Goal: Task Accomplishment & Management: Complete application form

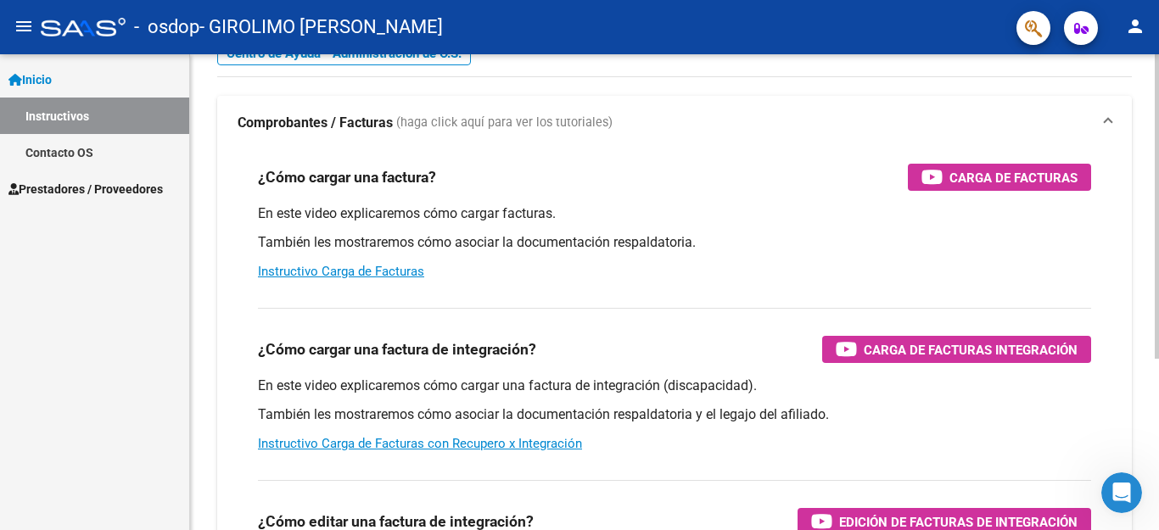
scroll to position [85, 0]
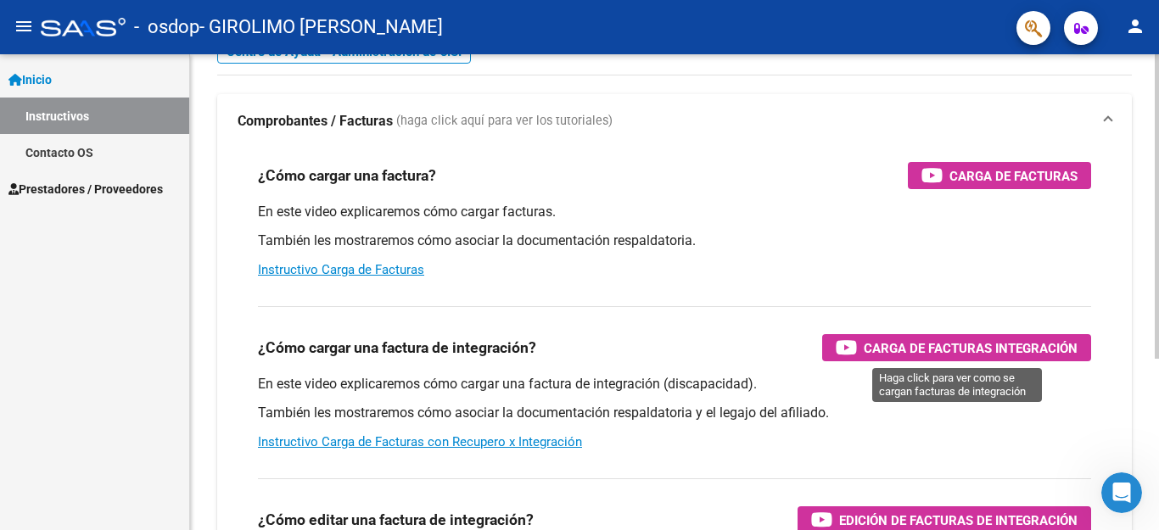
click at [954, 345] on span "Carga de Facturas Integración" at bounding box center [971, 348] width 214 height 21
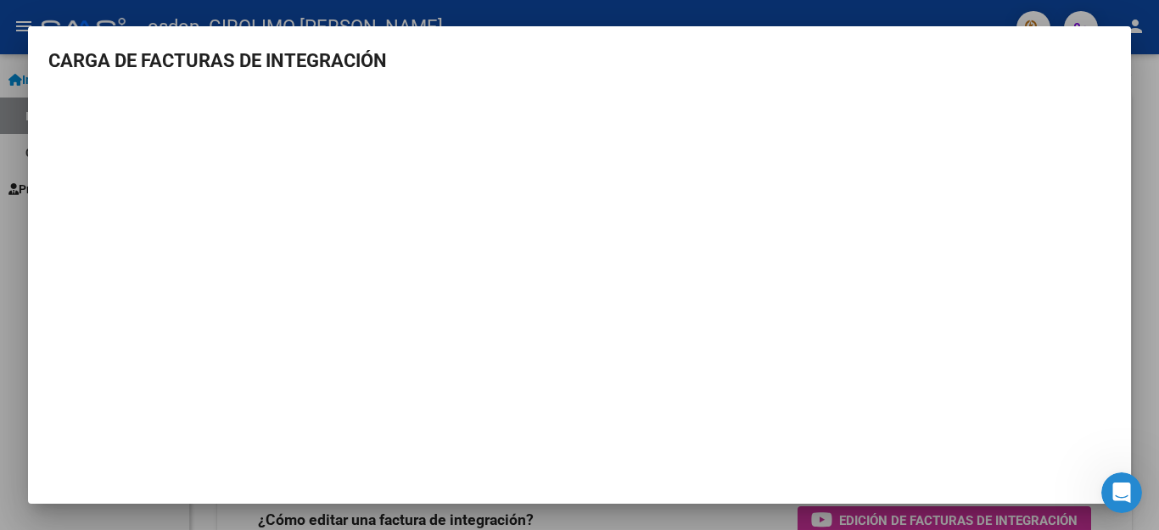
click at [1138, 175] on div at bounding box center [579, 265] width 1159 height 530
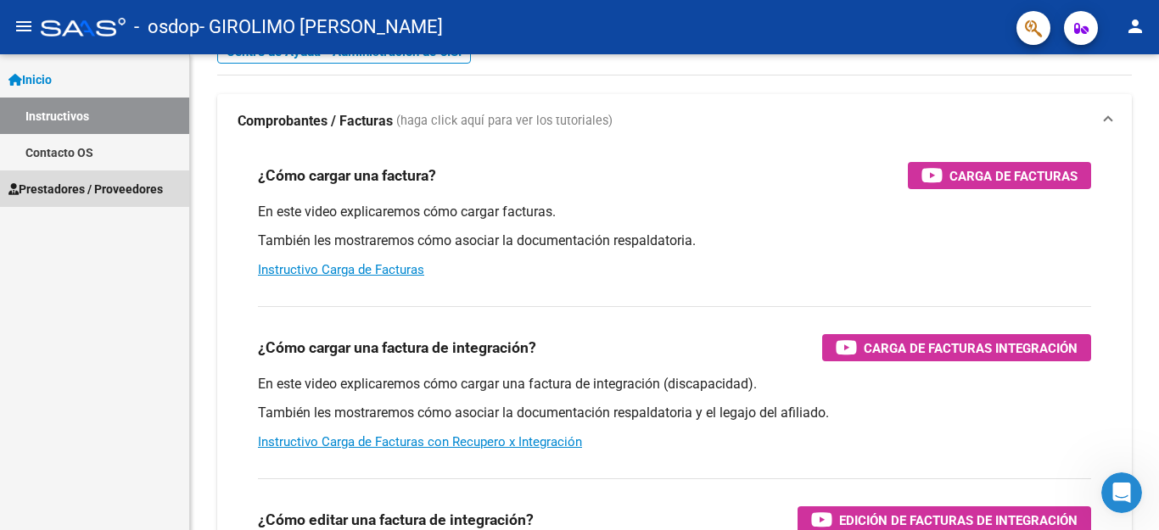
click at [60, 189] on span "Prestadores / Proveedores" at bounding box center [85, 189] width 154 height 19
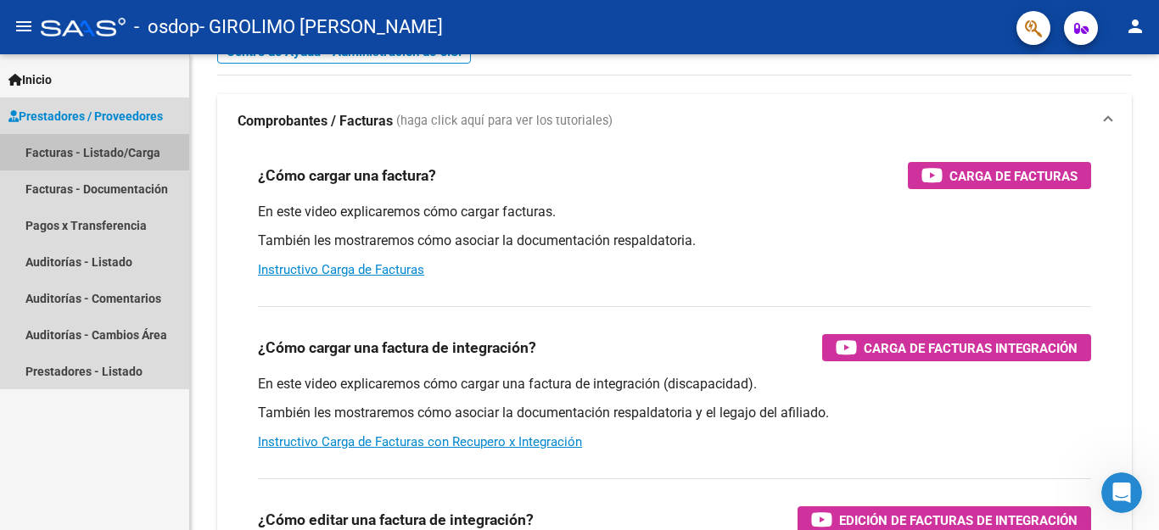
click at [44, 155] on link "Facturas - Listado/Carga" at bounding box center [94, 152] width 189 height 36
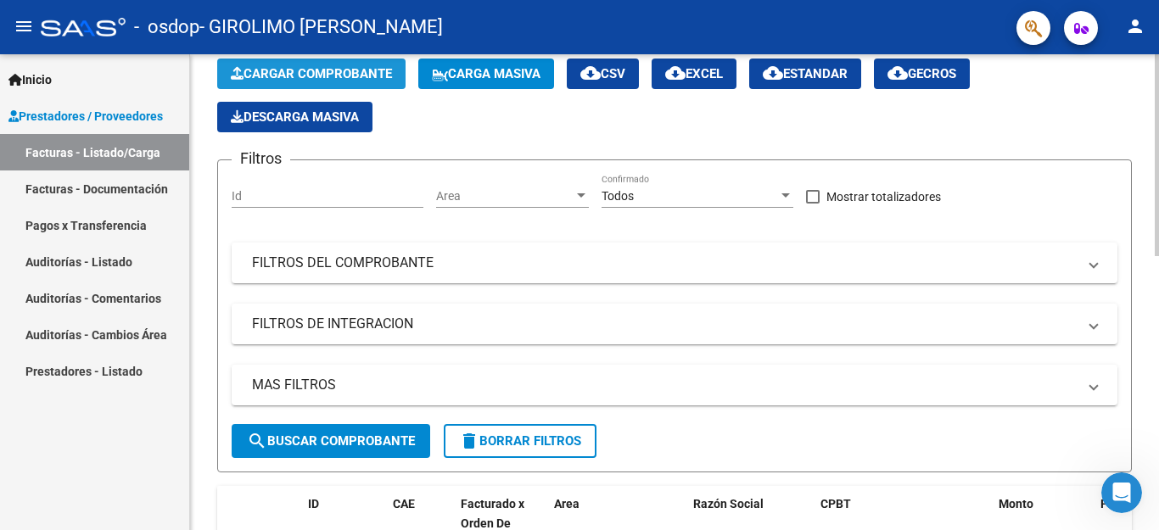
click at [325, 76] on span "Cargar Comprobante" at bounding box center [311, 73] width 161 height 15
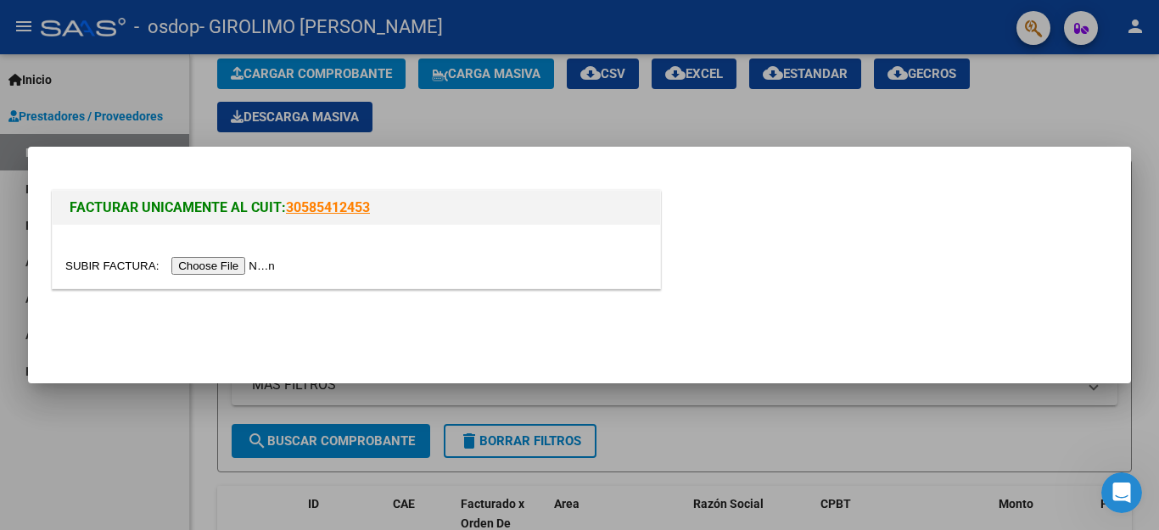
click at [210, 269] on input "file" at bounding box center [172, 266] width 215 height 18
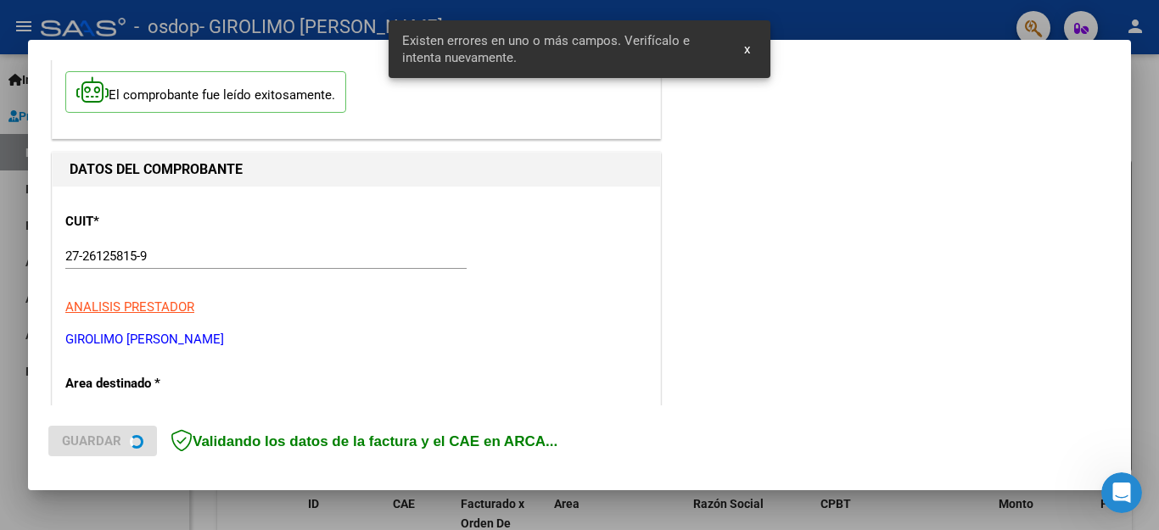
scroll to position [387, 0]
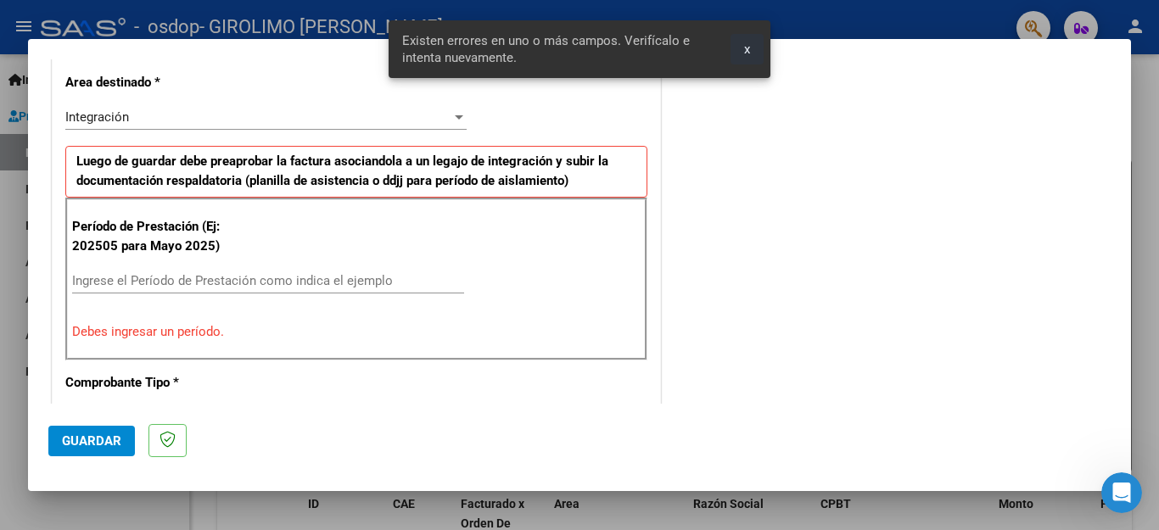
click at [739, 52] on button "x" at bounding box center [747, 49] width 33 height 31
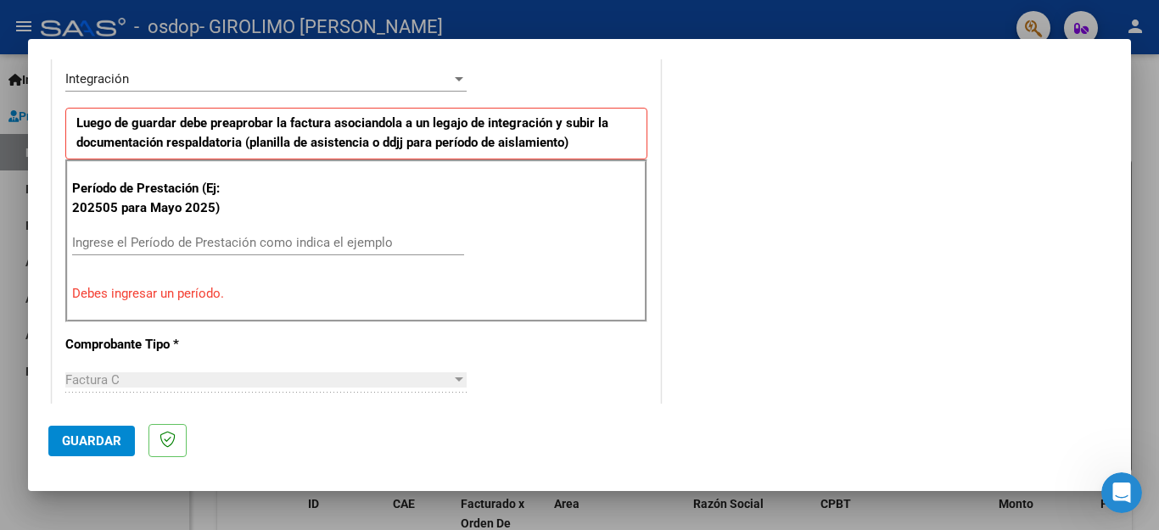
scroll to position [424, 0]
click at [161, 247] on input "Ingrese el Período de Prestación como indica el ejemplo" at bounding box center [268, 243] width 392 height 15
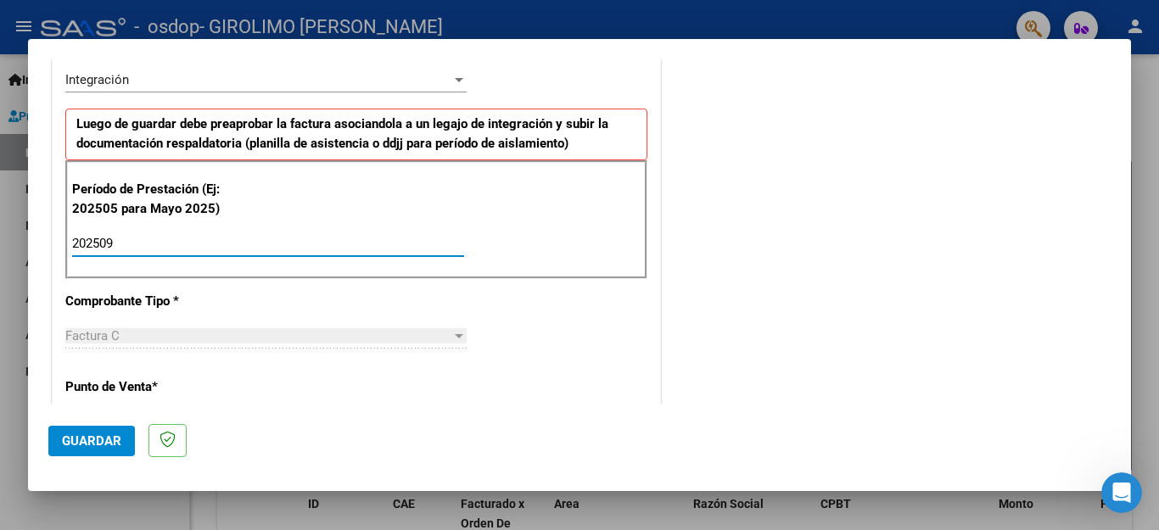
scroll to position [679, 0]
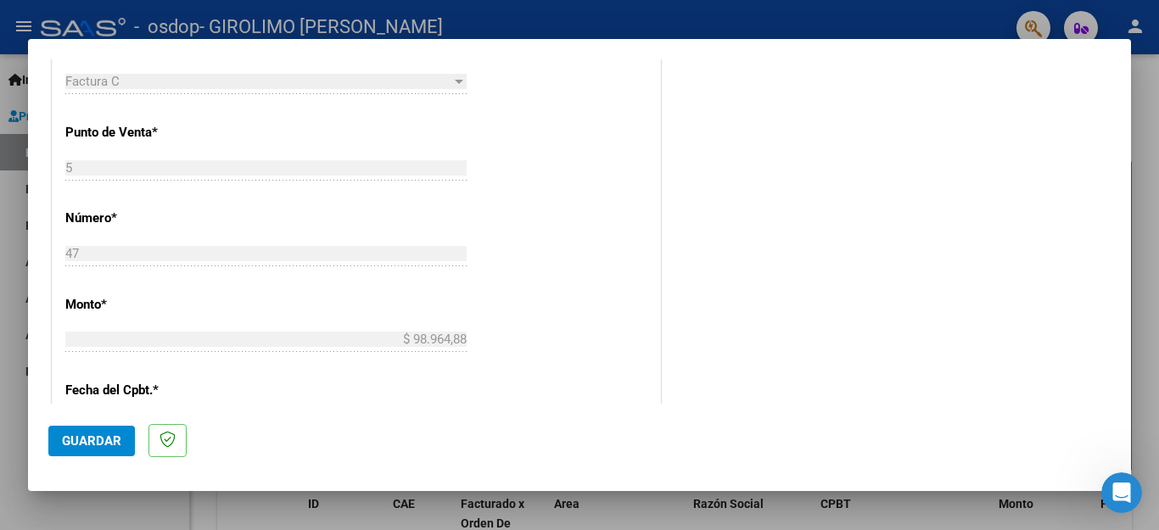
type input "202509"
click at [87, 443] on span "Guardar" at bounding box center [91, 441] width 59 height 15
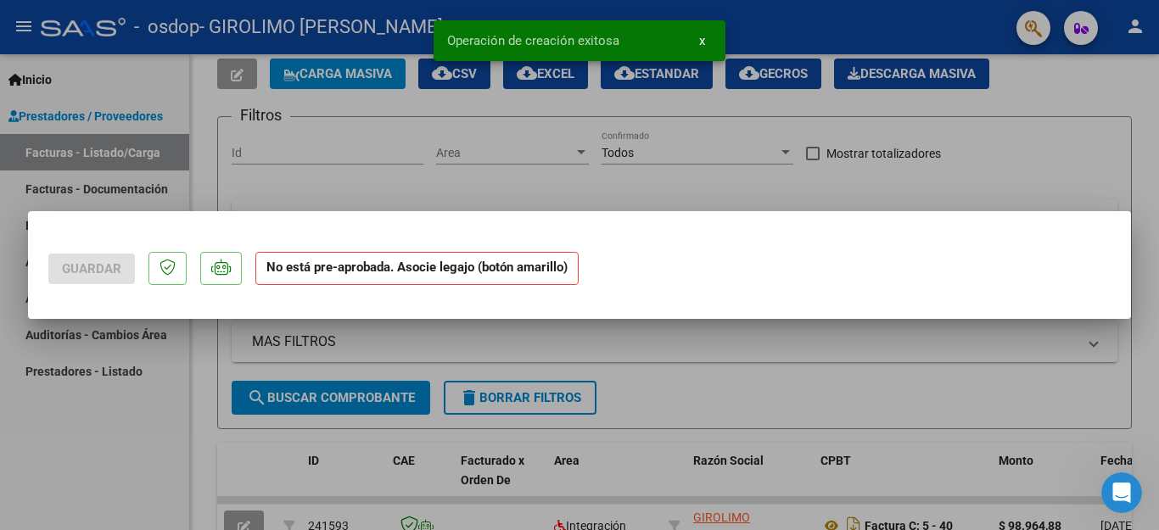
scroll to position [0, 0]
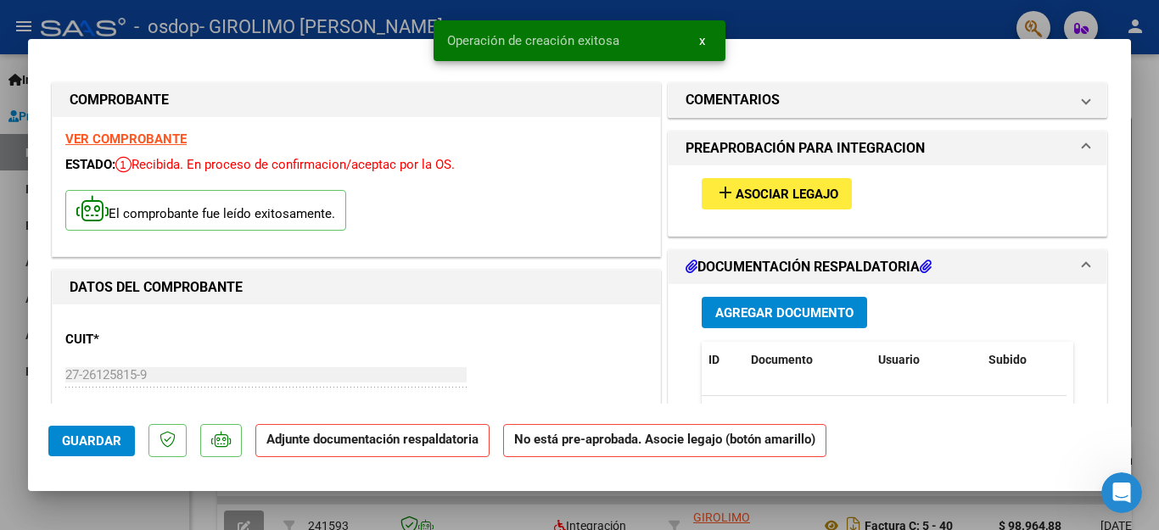
click at [370, 447] on strong "Adjunte documentación respaldatoria" at bounding box center [372, 439] width 212 height 15
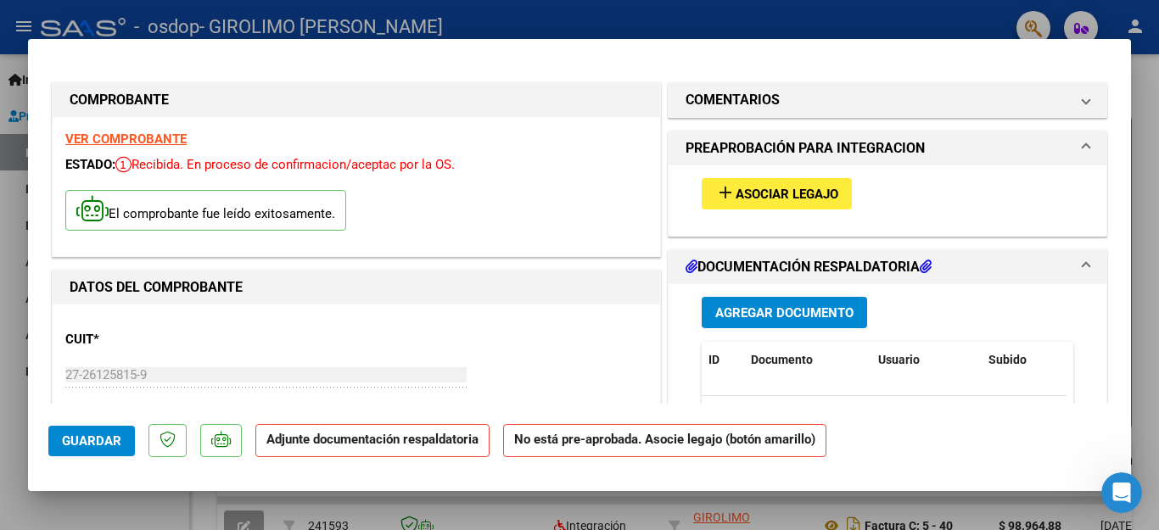
click at [715, 197] on mat-icon "add" at bounding box center [725, 192] width 20 height 20
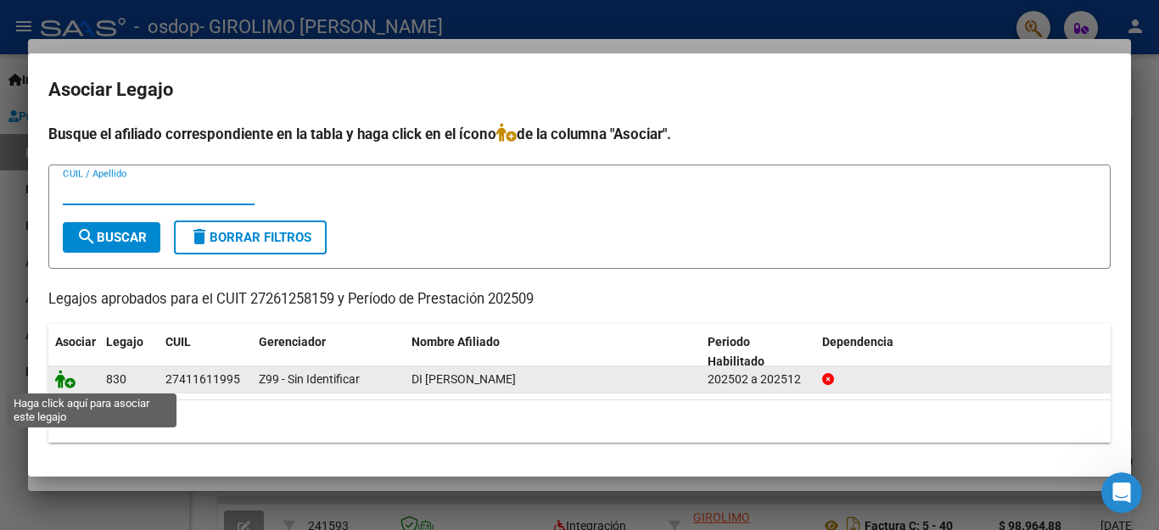
click at [70, 378] on icon at bounding box center [65, 379] width 20 height 19
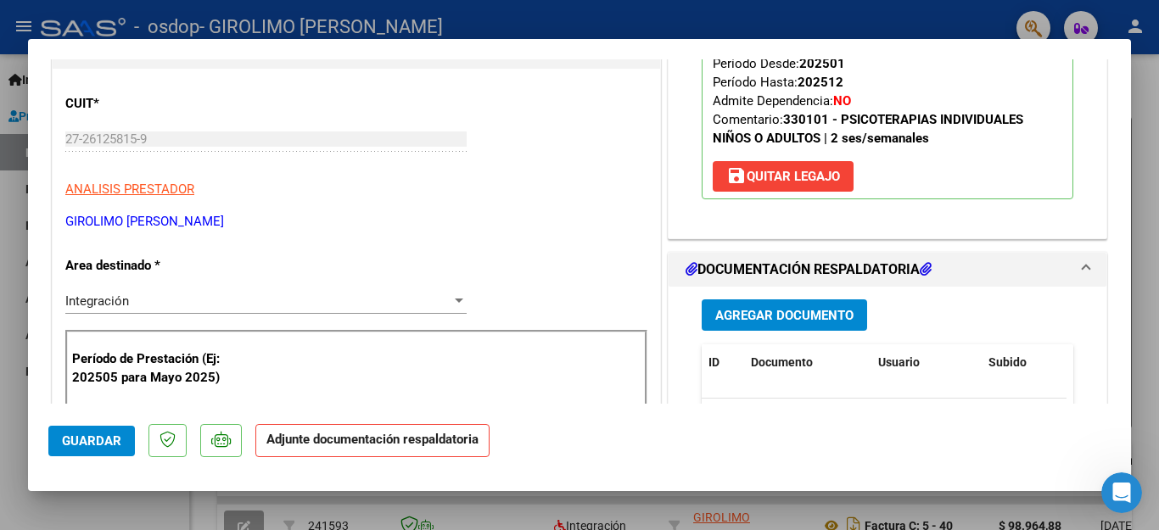
scroll to position [339, 0]
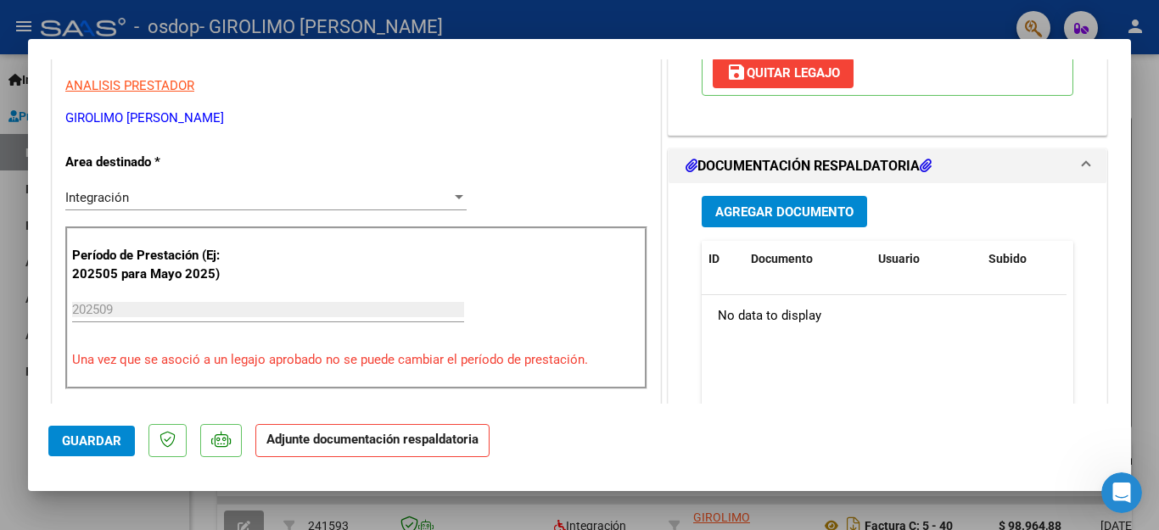
click at [741, 210] on span "Agregar Documento" at bounding box center [784, 211] width 138 height 15
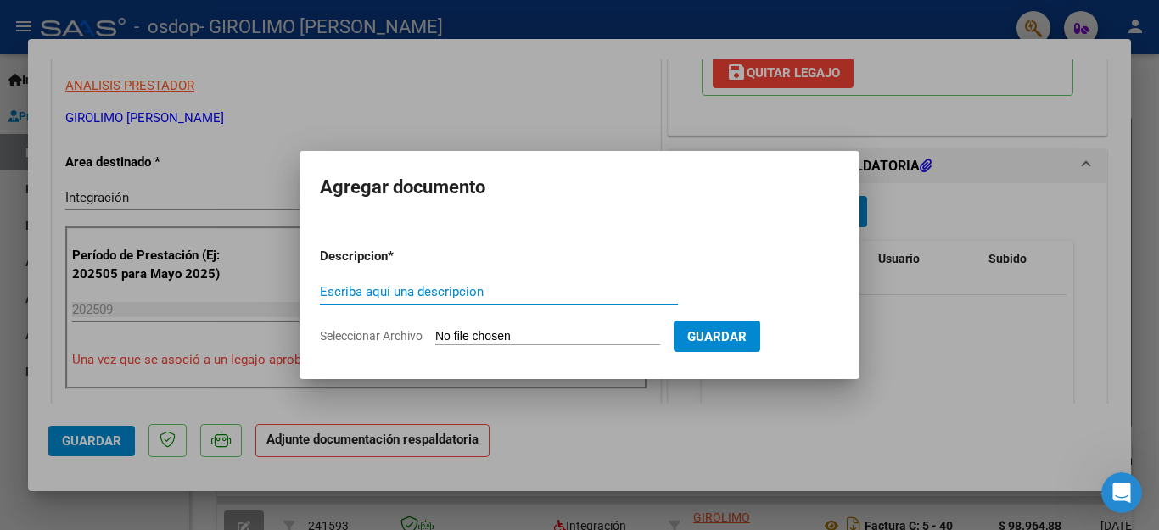
click at [415, 288] on input "Escriba aquí una descripcion" at bounding box center [499, 291] width 358 height 15
type input "asistencia"
click at [367, 340] on span "Seleccionar Archivo" at bounding box center [371, 336] width 103 height 14
click at [435, 340] on input "Seleccionar Archivo" at bounding box center [547, 337] width 225 height 16
type input "C:\fakepath\asistencia septiembre [PERSON_NAME].pdf"
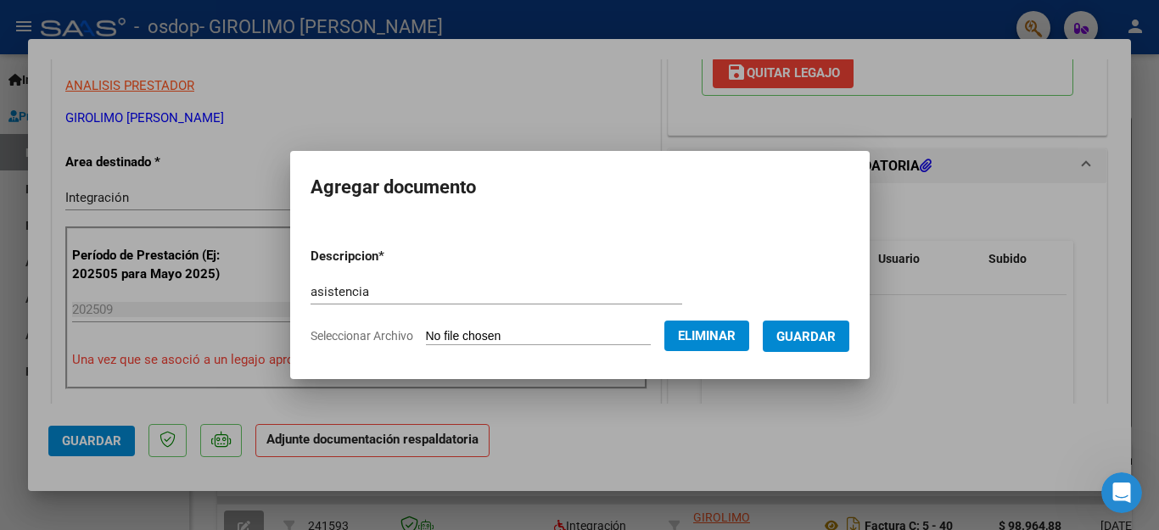
click at [815, 334] on span "Guardar" at bounding box center [805, 336] width 59 height 15
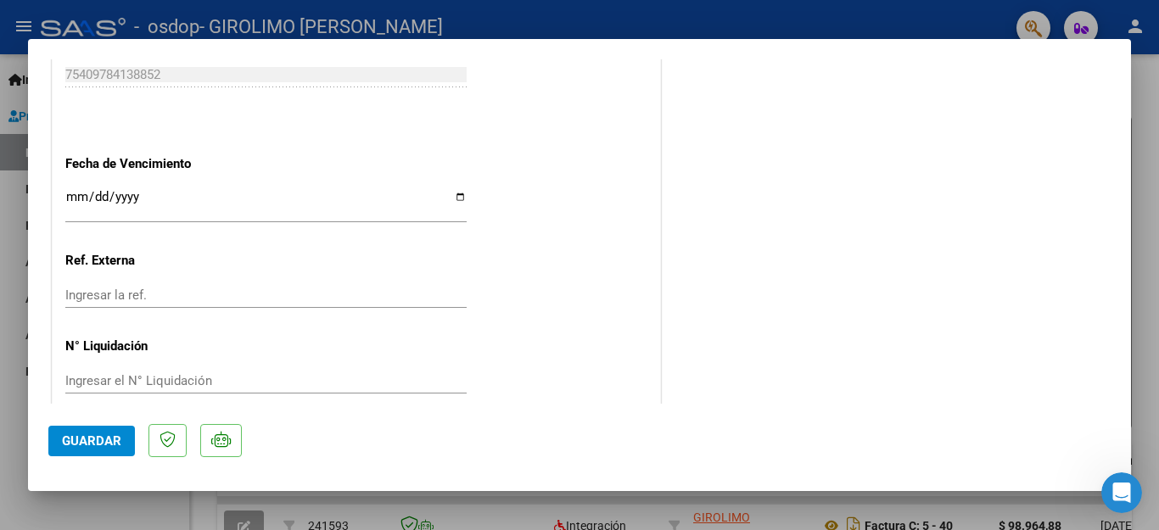
scroll to position [1153, 0]
click at [85, 440] on span "Guardar" at bounding box center [91, 441] width 59 height 15
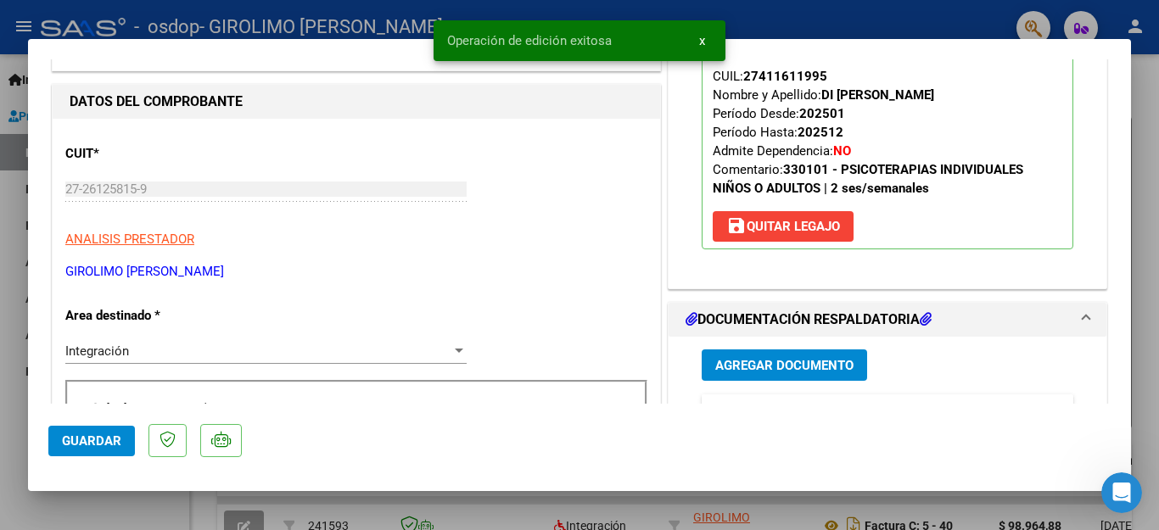
scroll to position [0, 0]
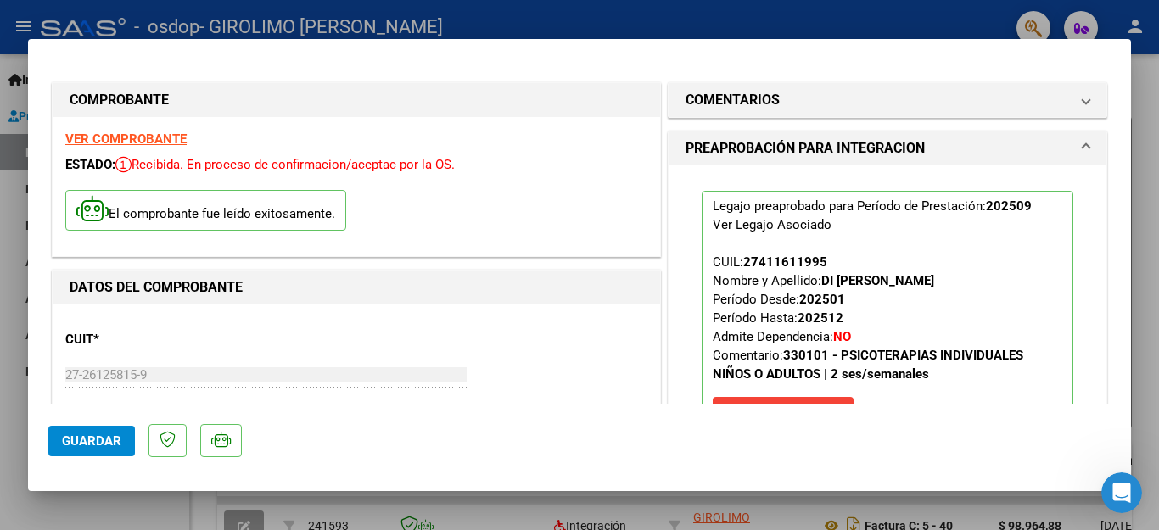
click at [1144, 241] on div at bounding box center [579, 265] width 1159 height 530
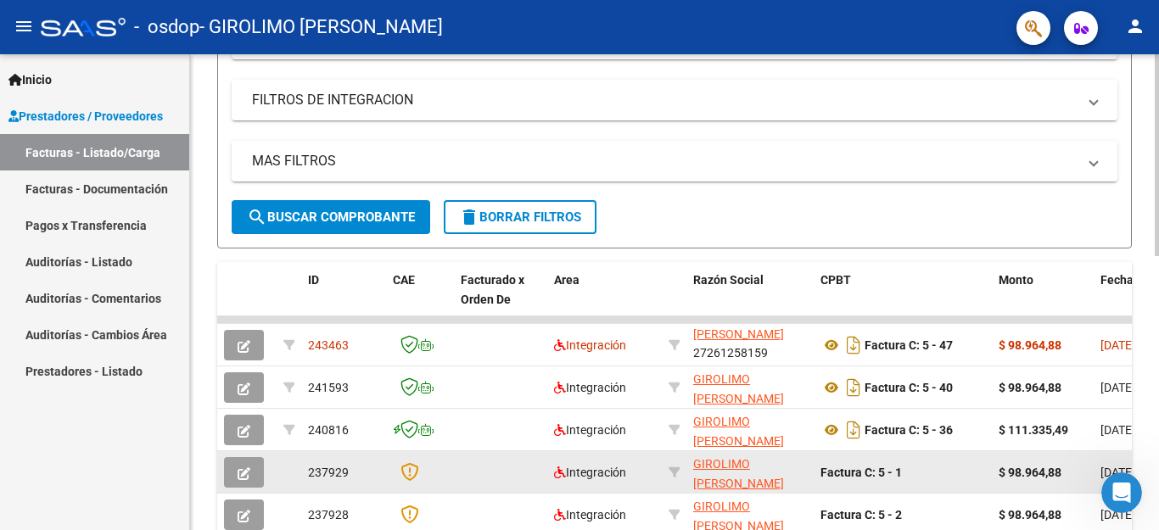
scroll to position [305, 0]
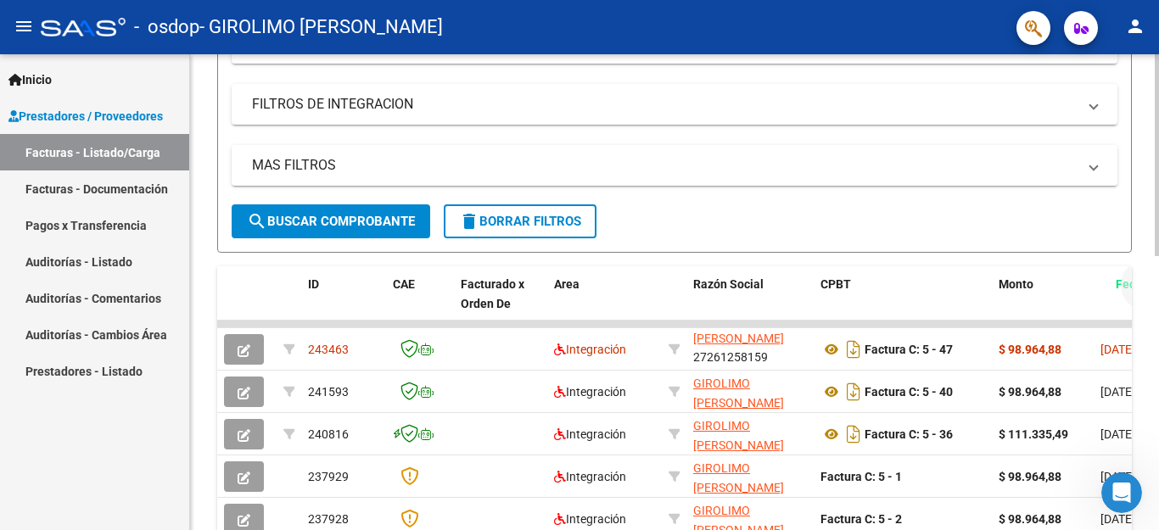
drag, startPoint x: 1115, startPoint y: 277, endPoint x: 1130, endPoint y: 285, distance: 17.1
click at [1130, 285] on span "Fecha Cpbt" at bounding box center [1146, 284] width 61 height 14
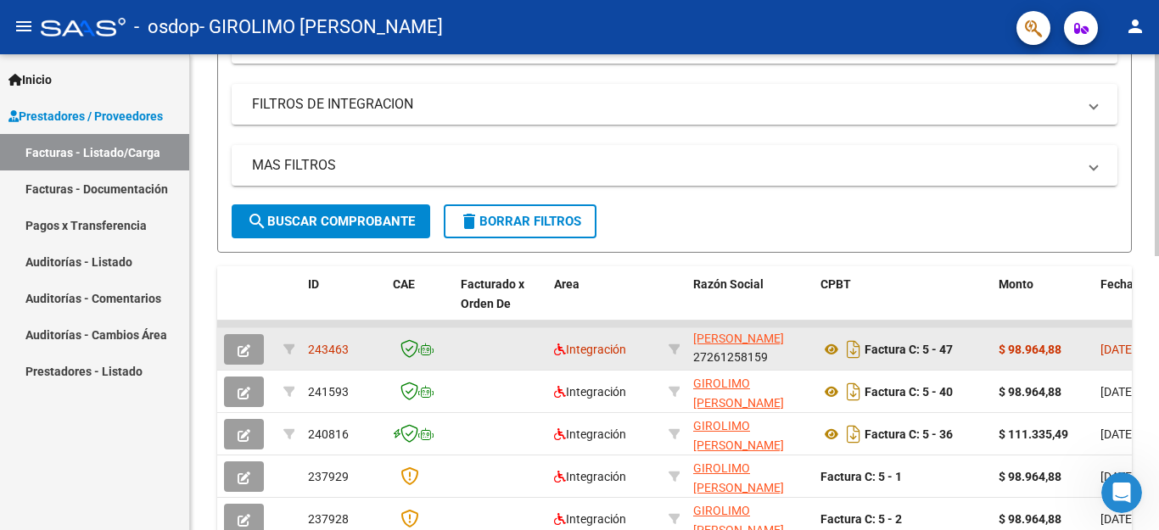
click at [1087, 344] on datatable-body-cell "$ 98.964,88" at bounding box center [1043, 349] width 102 height 42
drag, startPoint x: 1087, startPoint y: 344, endPoint x: 1062, endPoint y: 344, distance: 24.6
click at [1062, 344] on datatable-body-cell "$ 98.964,88" at bounding box center [1043, 349] width 102 height 42
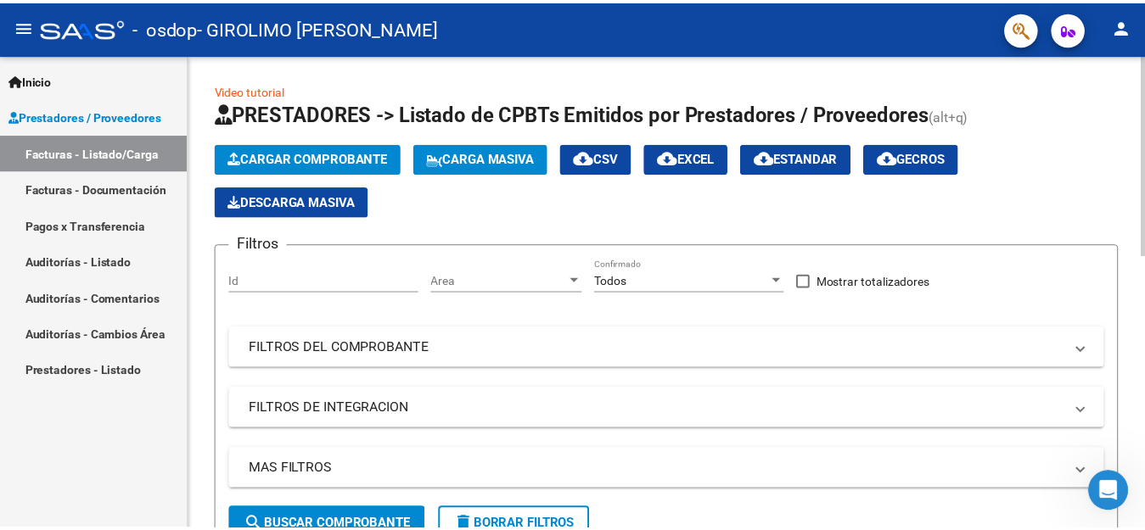
scroll to position [170, 0]
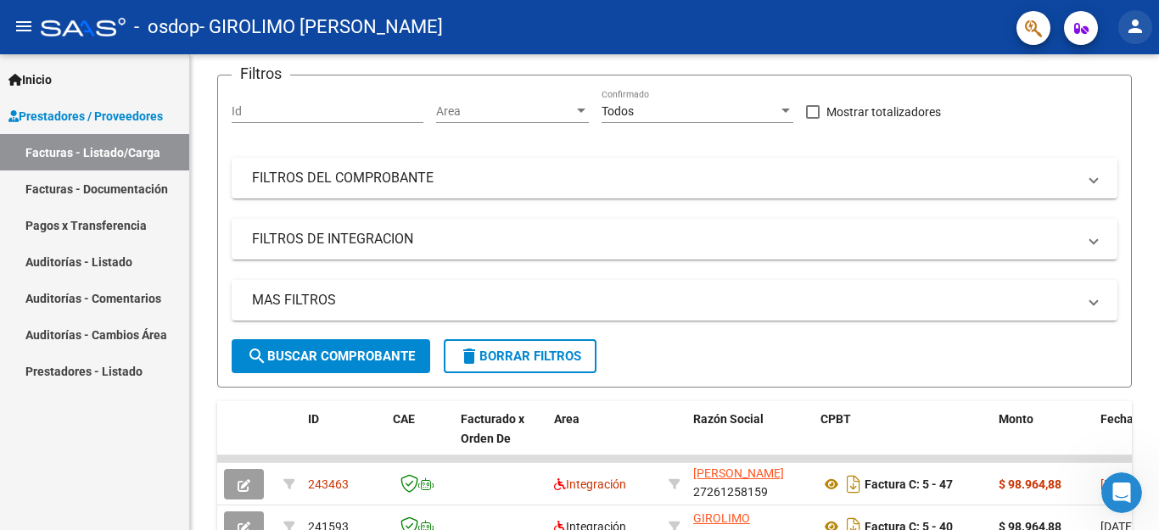
click at [1137, 30] on mat-icon "person" at bounding box center [1135, 26] width 20 height 20
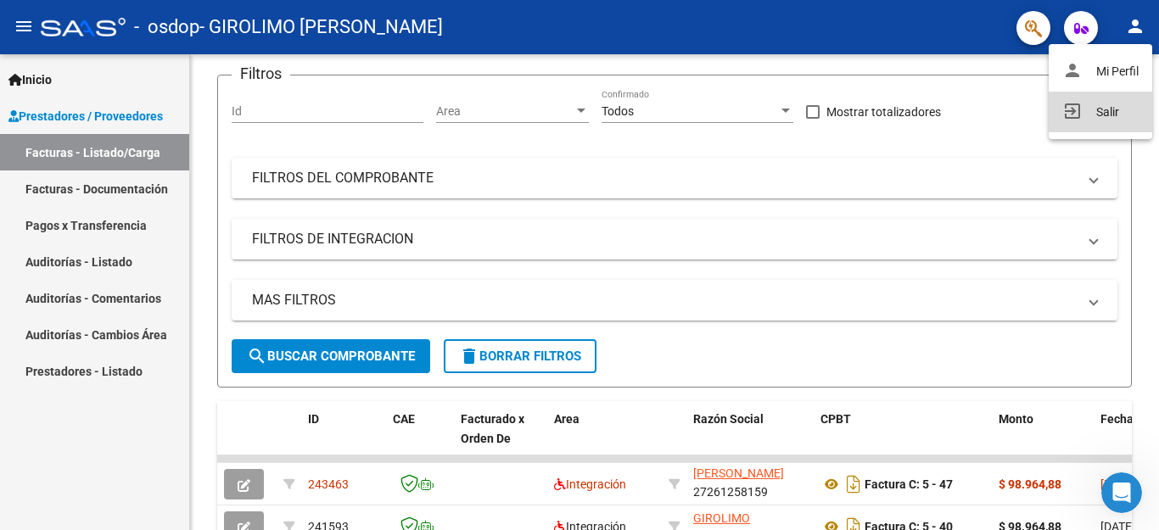
click at [1112, 105] on button "exit_to_app Salir" at bounding box center [1101, 112] width 104 height 41
